Goal: Use online tool/utility: Utilize a website feature to perform a specific function

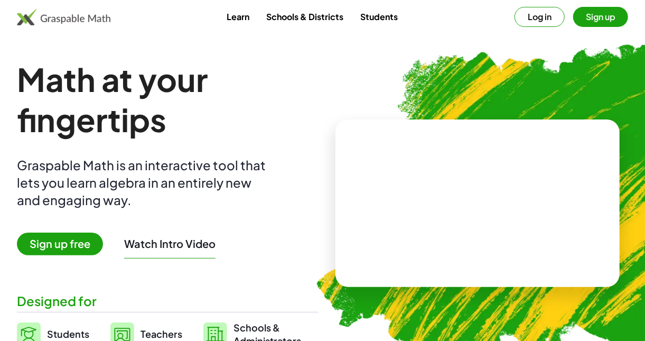
click at [538, 17] on button "Log in" at bounding box center [539, 17] width 50 height 20
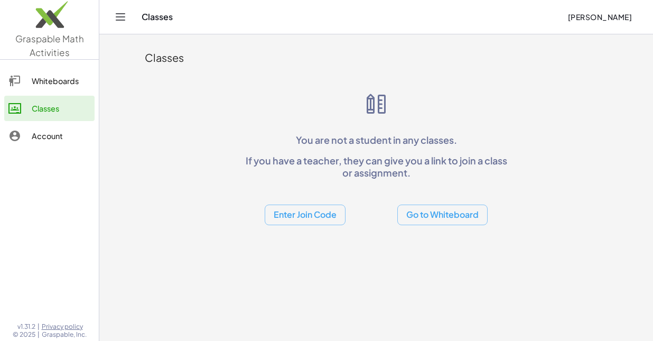
click at [65, 87] on div "Whiteboards" at bounding box center [61, 80] width 59 height 13
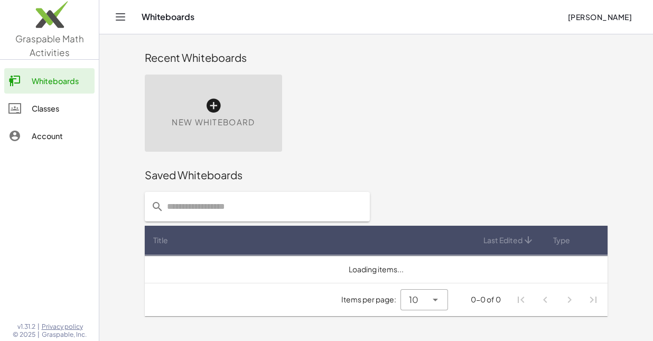
click at [193, 113] on div "New Whiteboard" at bounding box center [213, 112] width 137 height 77
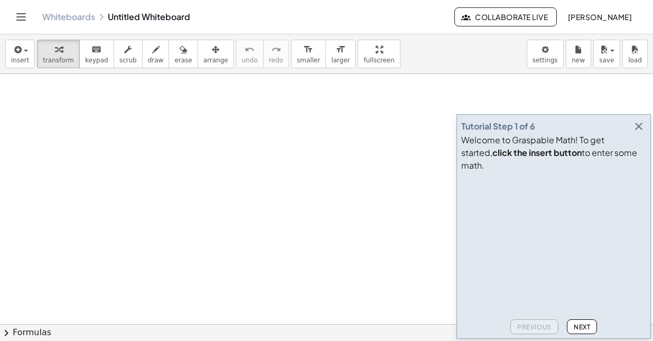
click at [635, 133] on icon "button" at bounding box center [638, 126] width 13 height 13
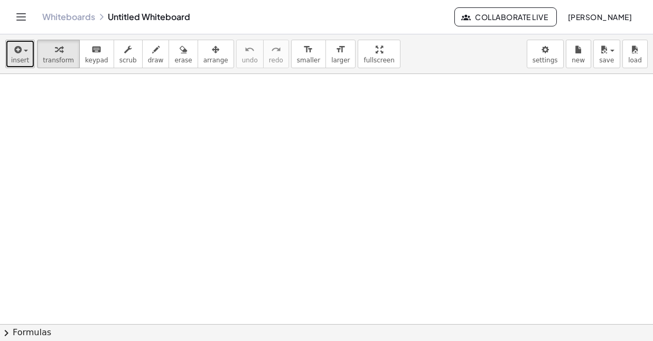
click at [20, 46] on icon "button" at bounding box center [17, 49] width 10 height 13
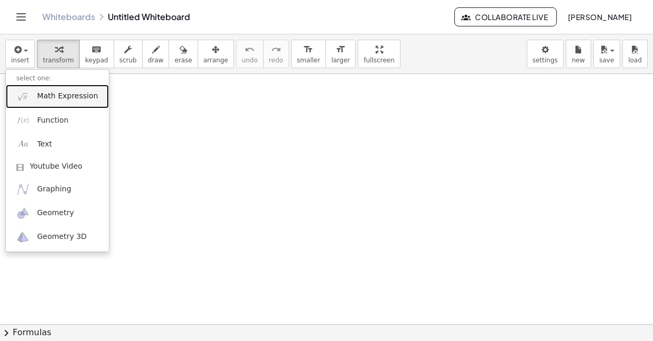
click at [46, 101] on link "Math Expression" at bounding box center [57, 97] width 103 height 24
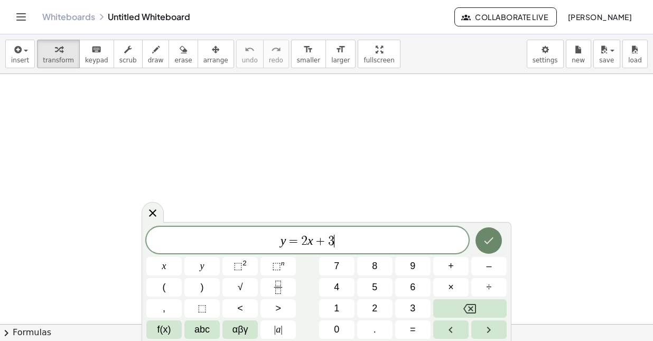
click at [492, 241] on icon "Done" at bounding box center [488, 240] width 13 height 13
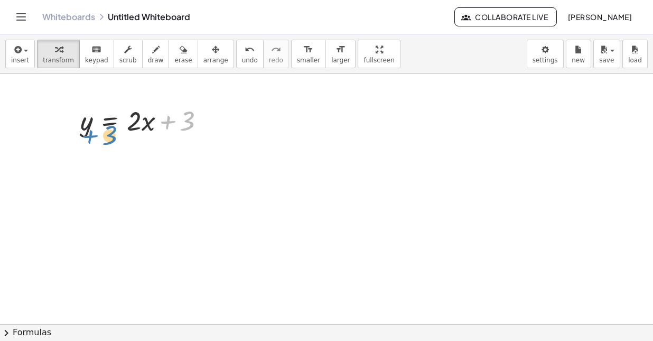
drag, startPoint x: 180, startPoint y: 124, endPoint x: 102, endPoint y: 138, distance: 78.9
click at [102, 138] on div "+ 3 y = + · 2 · x + 3" at bounding box center [142, 119] width 157 height 41
drag, startPoint x: 175, startPoint y: 121, endPoint x: 52, endPoint y: 110, distance: 124.1
click at [52, 110] on div "+ 3 y = + · 2 · x + 3" at bounding box center [326, 324] width 653 height 501
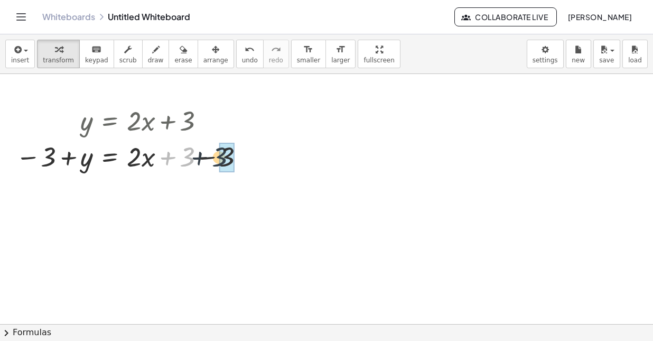
drag, startPoint x: 181, startPoint y: 157, endPoint x: 223, endPoint y: 157, distance: 42.3
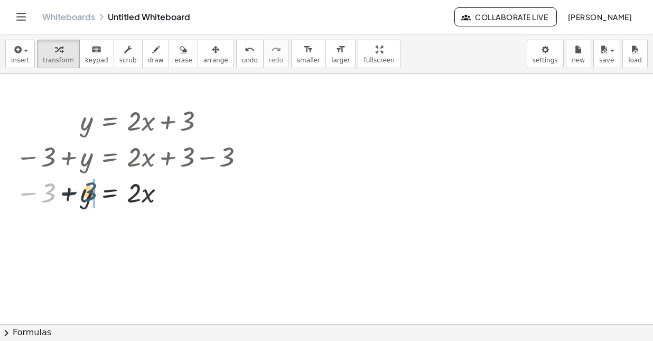
drag, startPoint x: 46, startPoint y: 195, endPoint x: 100, endPoint y: 192, distance: 53.9
click at [100, 192] on div at bounding box center [132, 192] width 243 height 36
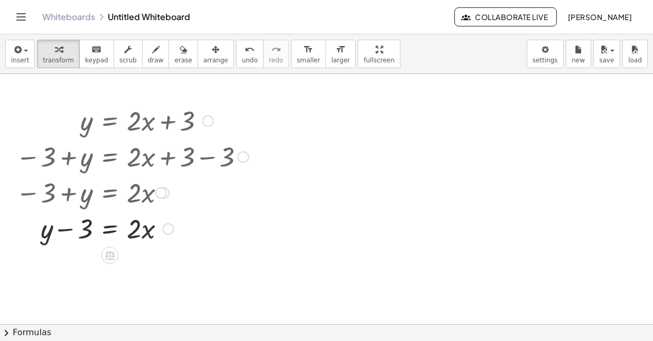
click at [203, 117] on div at bounding box center [208, 121] width 12 height 12
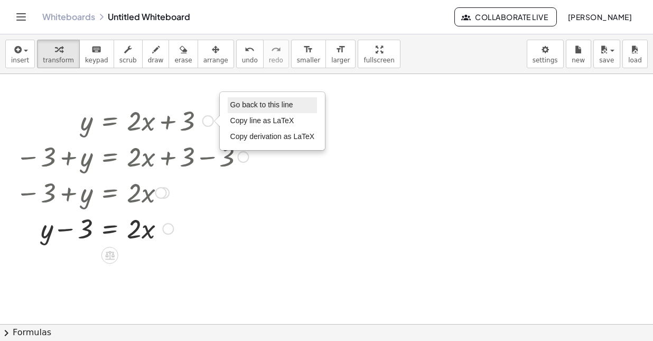
click at [243, 107] on span "Go back to this line" at bounding box center [261, 104] width 63 height 8
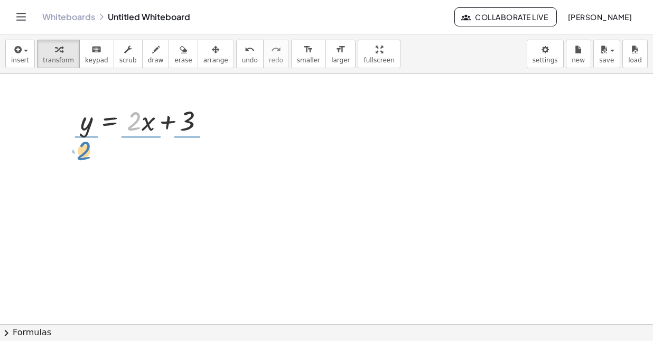
drag, startPoint x: 129, startPoint y: 125, endPoint x: 79, endPoint y: 154, distance: 58.3
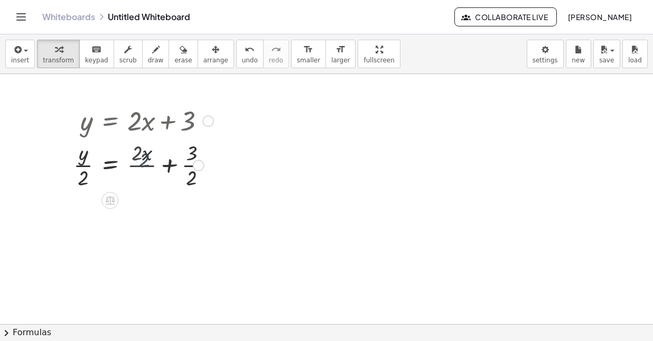
click at [139, 155] on div at bounding box center [143, 164] width 151 height 53
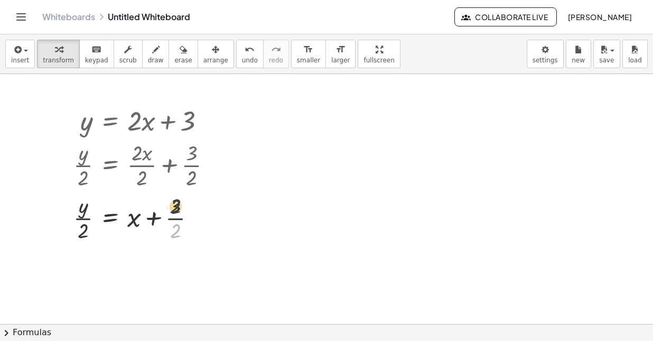
drag, startPoint x: 174, startPoint y: 234, endPoint x: 174, endPoint y: 208, distance: 26.4
click at [174, 208] on div at bounding box center [146, 217] width 157 height 53
drag, startPoint x: 176, startPoint y: 209, endPoint x: 179, endPoint y: 240, distance: 31.8
click at [179, 240] on div at bounding box center [146, 217] width 157 height 53
click at [202, 119] on div at bounding box center [146, 120] width 157 height 36
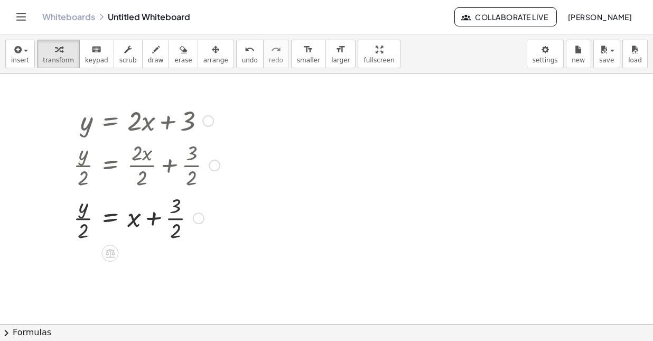
click at [206, 119] on div at bounding box center [208, 121] width 12 height 12
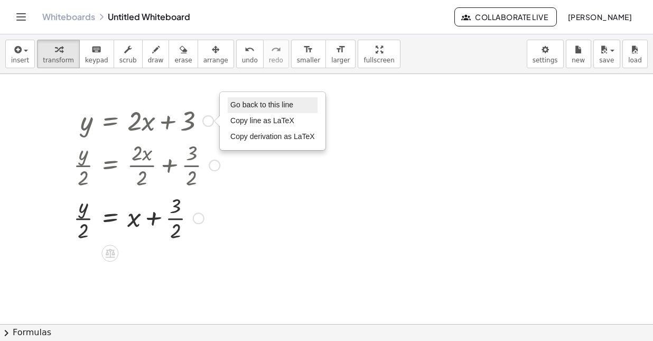
click at [266, 101] on span "Go back to this line" at bounding box center [261, 104] width 63 height 8
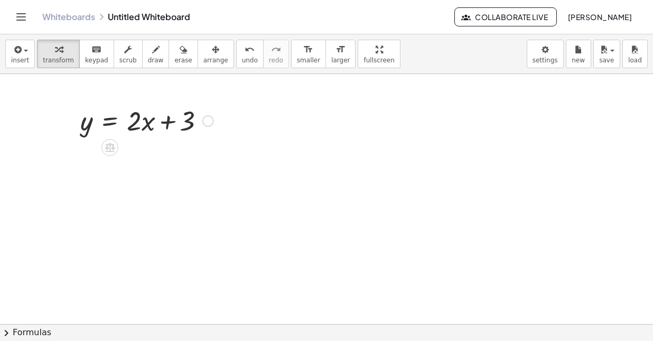
click at [90, 129] on div at bounding box center [147, 120] width 144 height 36
click at [207, 120] on div "Go back to this line Copy line as LaTeX Copy derivation as LaTeX" at bounding box center [208, 121] width 12 height 12
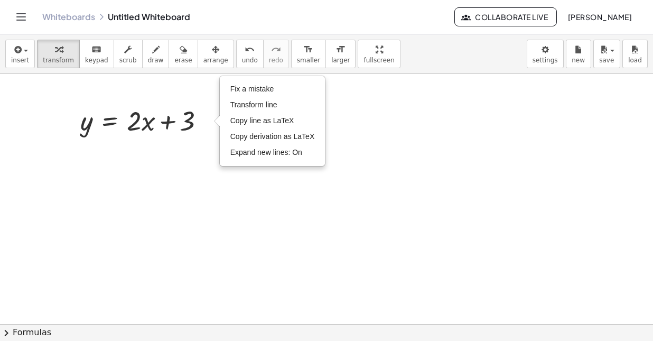
click at [121, 147] on div at bounding box center [326, 324] width 653 height 501
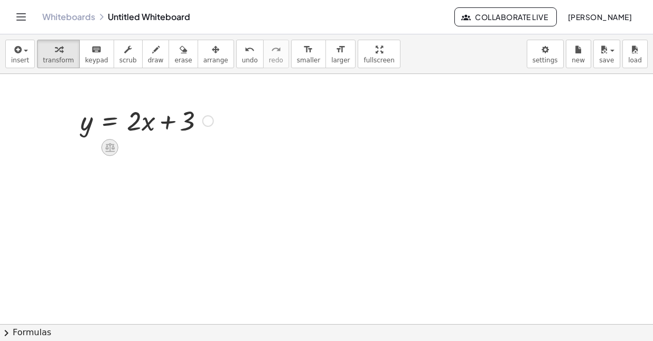
drag, startPoint x: 119, startPoint y: 147, endPoint x: 103, endPoint y: 147, distance: 16.4
click at [103, 147] on div at bounding box center [109, 147] width 17 height 17
click at [153, 146] on icon at bounding box center [152, 148] width 10 height 10
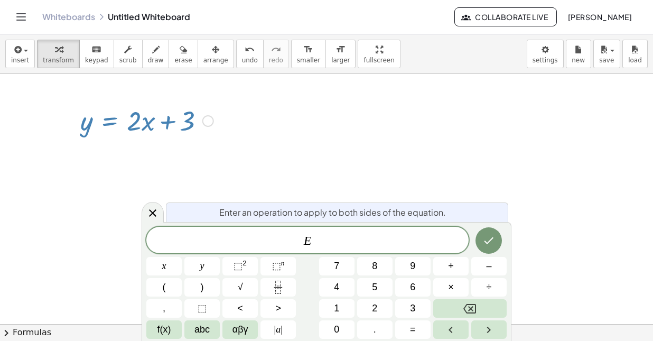
click at [311, 235] on span "E ​" at bounding box center [307, 240] width 322 height 15
click at [157, 213] on icon at bounding box center [152, 213] width 13 height 13
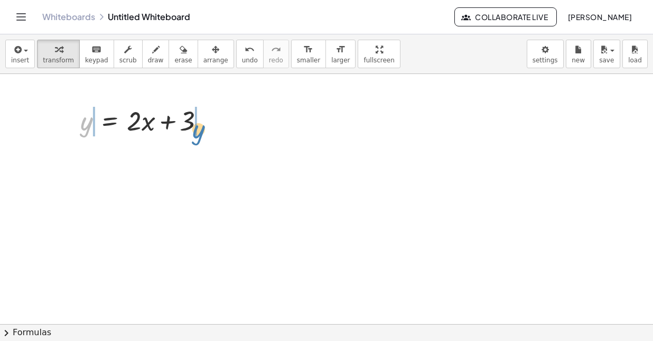
drag, startPoint x: 83, startPoint y: 125, endPoint x: 195, endPoint y: 133, distance: 112.3
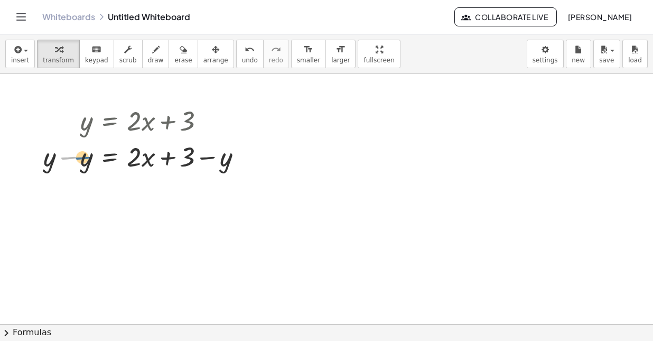
drag, startPoint x: 56, startPoint y: 164, endPoint x: 71, endPoint y: 164, distance: 14.8
click at [71, 164] on div at bounding box center [147, 156] width 218 height 36
drag, startPoint x: 48, startPoint y: 163, endPoint x: 79, endPoint y: 166, distance: 31.3
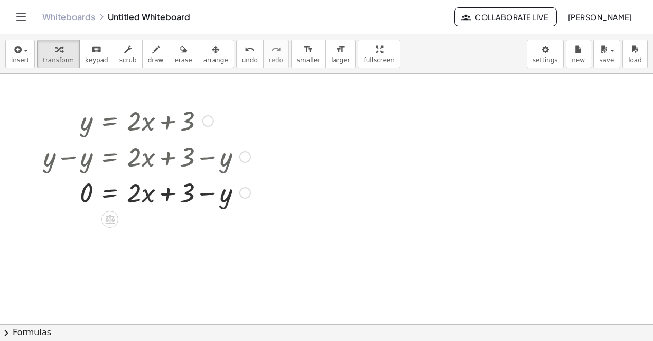
click at [210, 123] on div at bounding box center [208, 121] width 12 height 12
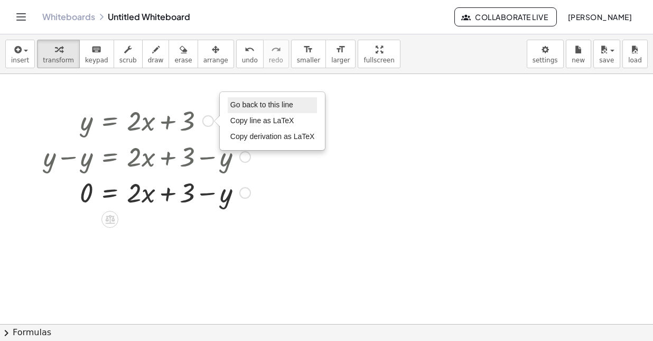
click at [241, 103] on span "Go back to this line" at bounding box center [261, 104] width 63 height 8
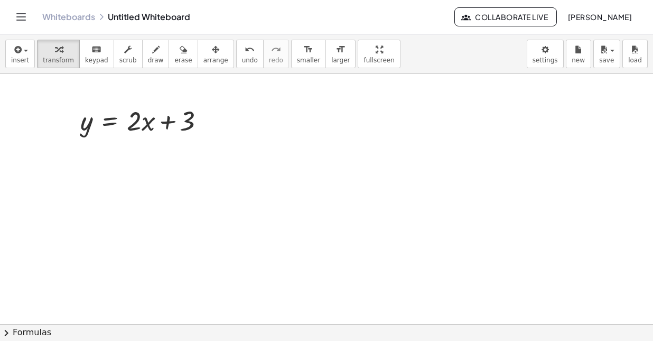
click at [89, 165] on div at bounding box center [326, 324] width 653 height 501
drag, startPoint x: 128, startPoint y: 187, endPoint x: 121, endPoint y: 179, distance: 11.2
click at [121, 179] on div at bounding box center [143, 186] width 89 height 35
drag, startPoint x: 121, startPoint y: 176, endPoint x: 105, endPoint y: 164, distance: 20.4
click at [105, 164] on div "y = + · 2 · x + 3 Go back to this line Copy line as LaTeX Copy derivation as La…" at bounding box center [326, 324] width 653 height 501
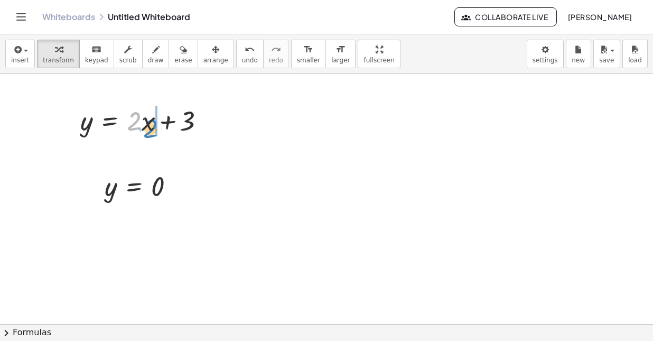
drag, startPoint x: 138, startPoint y: 120, endPoint x: 154, endPoint y: 126, distance: 16.9
click at [154, 126] on div at bounding box center [147, 120] width 144 height 36
drag, startPoint x: 134, startPoint y: 120, endPoint x: 161, endPoint y: 124, distance: 27.1
click at [161, 124] on div at bounding box center [147, 120] width 144 height 36
drag, startPoint x: 163, startPoint y: 181, endPoint x: 114, endPoint y: 184, distance: 49.2
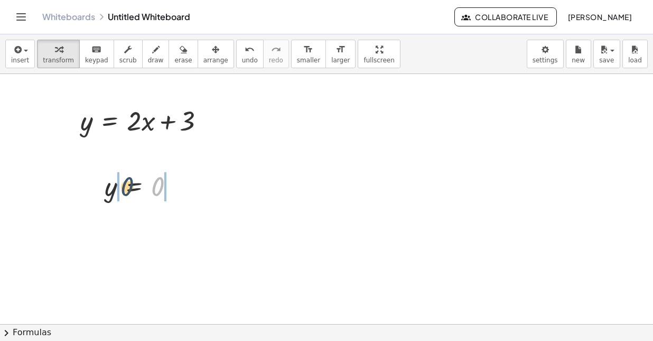
click at [114, 184] on div at bounding box center [143, 186] width 89 height 35
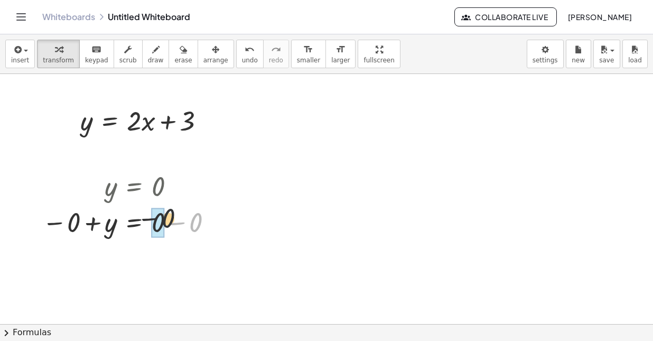
drag, startPoint x: 196, startPoint y: 219, endPoint x: 155, endPoint y: 214, distance: 41.5
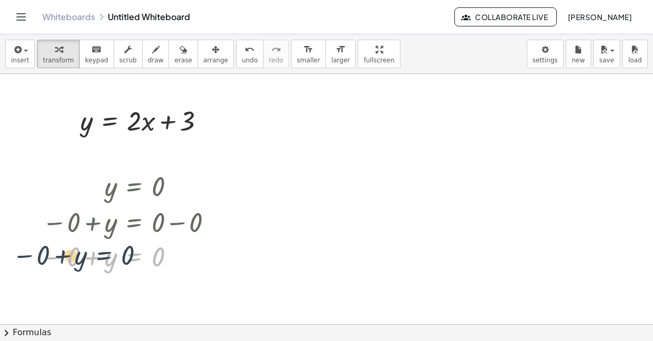
drag, startPoint x: 122, startPoint y: 261, endPoint x: 86, endPoint y: 259, distance: 36.5
click at [86, 259] on div at bounding box center [129, 256] width 185 height 35
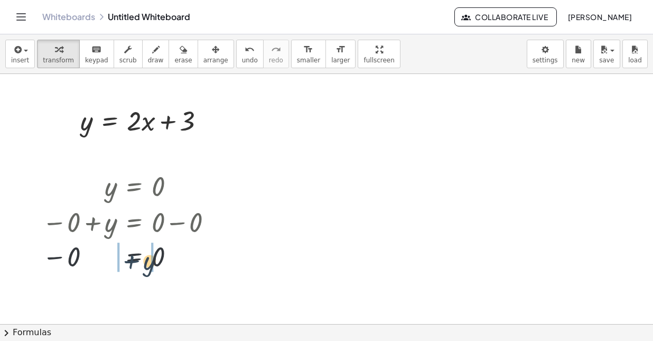
drag, startPoint x: 86, startPoint y: 259, endPoint x: 125, endPoint y: 263, distance: 39.3
click at [125, 263] on div at bounding box center [129, 256] width 185 height 35
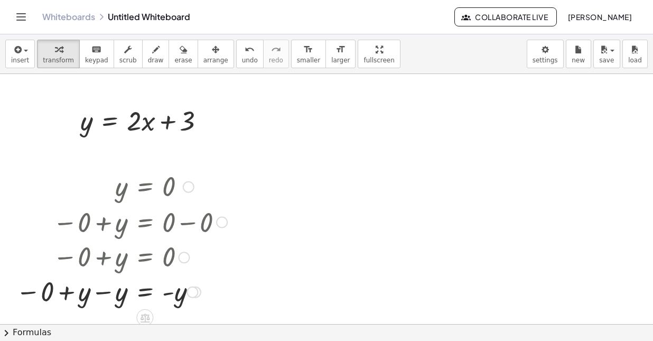
click at [188, 192] on div at bounding box center [189, 187] width 12 height 12
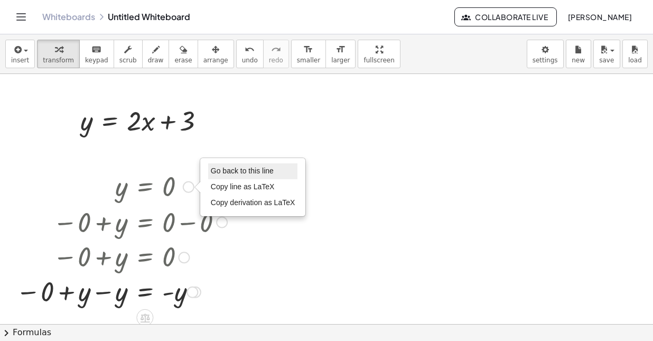
click at [230, 164] on li "Go back to this line" at bounding box center [253, 171] width 90 height 16
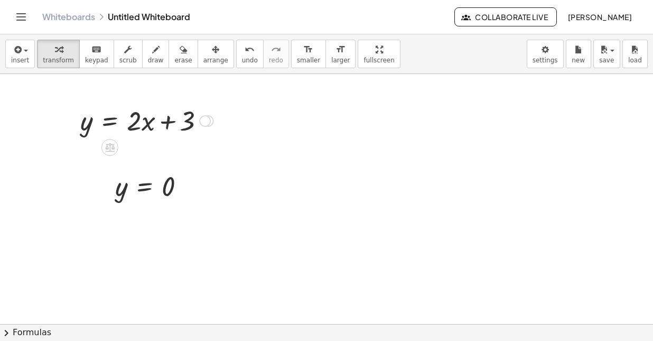
click at [167, 125] on div at bounding box center [147, 120] width 144 height 36
click at [186, 185] on div "Go back to this line Copy line as LaTeX Copy derivation as LaTeX" at bounding box center [188, 187] width 12 height 12
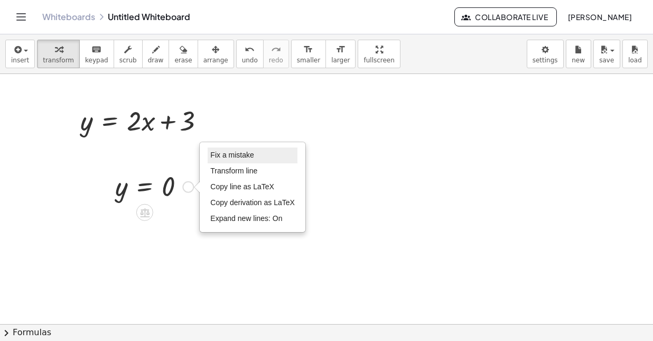
click at [225, 154] on span "Fix a mistake" at bounding box center [231, 155] width 43 height 8
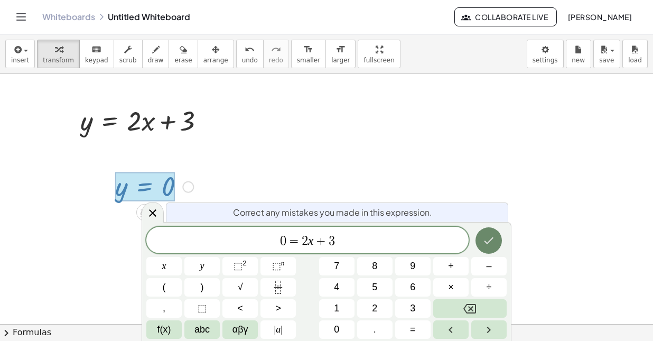
click at [485, 251] on button "Done" at bounding box center [488, 240] width 26 height 26
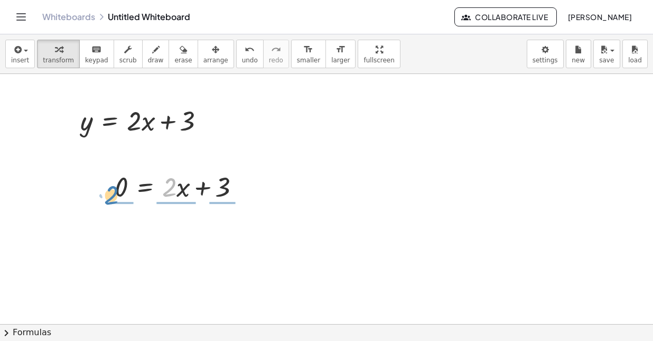
drag, startPoint x: 171, startPoint y: 191, endPoint x: 112, endPoint y: 199, distance: 59.7
click at [112, 199] on div "· 2 + · x 0 = + · 2 · x + 3 Fix a mistake Transform line Copy line as LaTeX Cop…" at bounding box center [177, 185] width 157 height 41
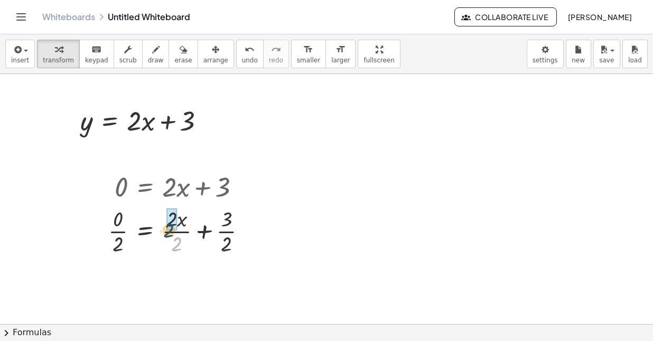
drag, startPoint x: 180, startPoint y: 241, endPoint x: 173, endPoint y: 222, distance: 19.5
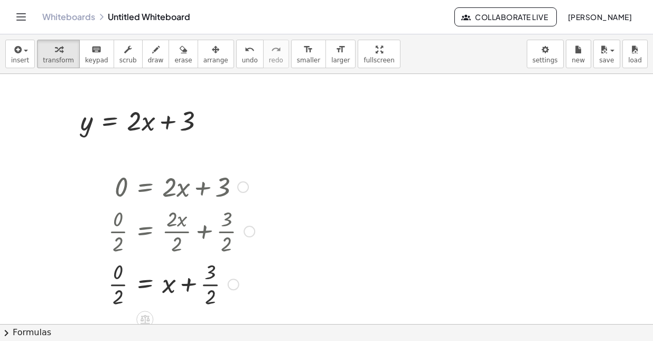
drag, startPoint x: 120, startPoint y: 244, endPoint x: 120, endPoint y: 236, distance: 7.9
click at [120, 236] on div at bounding box center [181, 230] width 157 height 53
drag, startPoint x: 115, startPoint y: 296, endPoint x: 115, endPoint y: 272, distance: 24.3
drag, startPoint x: 209, startPoint y: 285, endPoint x: 132, endPoint y: 296, distance: 77.9
click at [132, 296] on div at bounding box center [181, 283] width 157 height 53
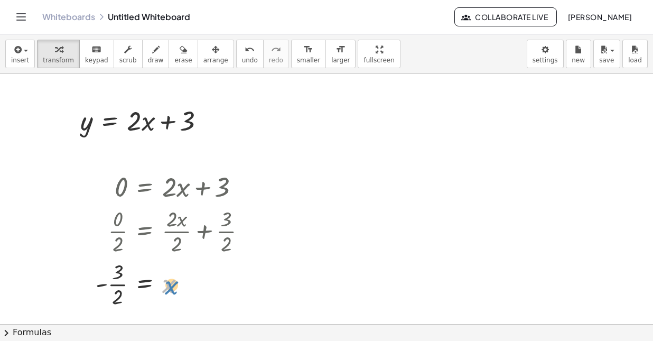
click at [167, 285] on div at bounding box center [175, 283] width 170 height 53
drag, startPoint x: 120, startPoint y: 286, endPoint x: 163, endPoint y: 130, distance: 161.7
click at [163, 130] on div "y = + · 2 · x + 3 y = + · x · 2 + 3 y = + · 2 · x + 3 Go back to this line Copy…" at bounding box center [326, 324] width 653 height 501
drag, startPoint x: 134, startPoint y: 117, endPoint x: 173, endPoint y: 116, distance: 39.1
click at [173, 116] on div at bounding box center [159, 119] width 168 height 53
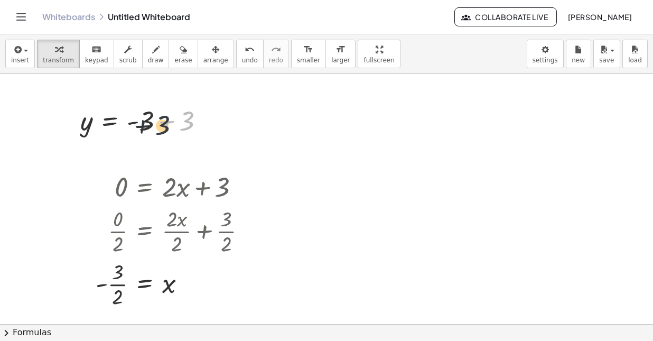
drag, startPoint x: 182, startPoint y: 119, endPoint x: 156, endPoint y: 124, distance: 25.8
click at [156, 124] on div at bounding box center [146, 120] width 143 height 36
drag, startPoint x: 174, startPoint y: 120, endPoint x: 144, endPoint y: 118, distance: 30.2
